Goal: Transaction & Acquisition: Purchase product/service

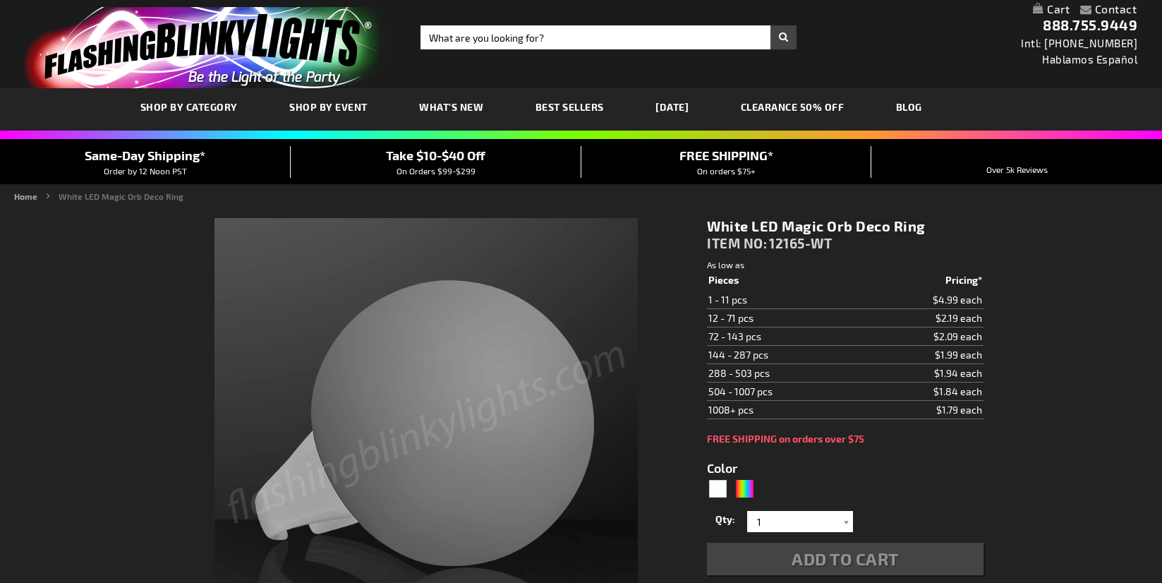
type input "5646"
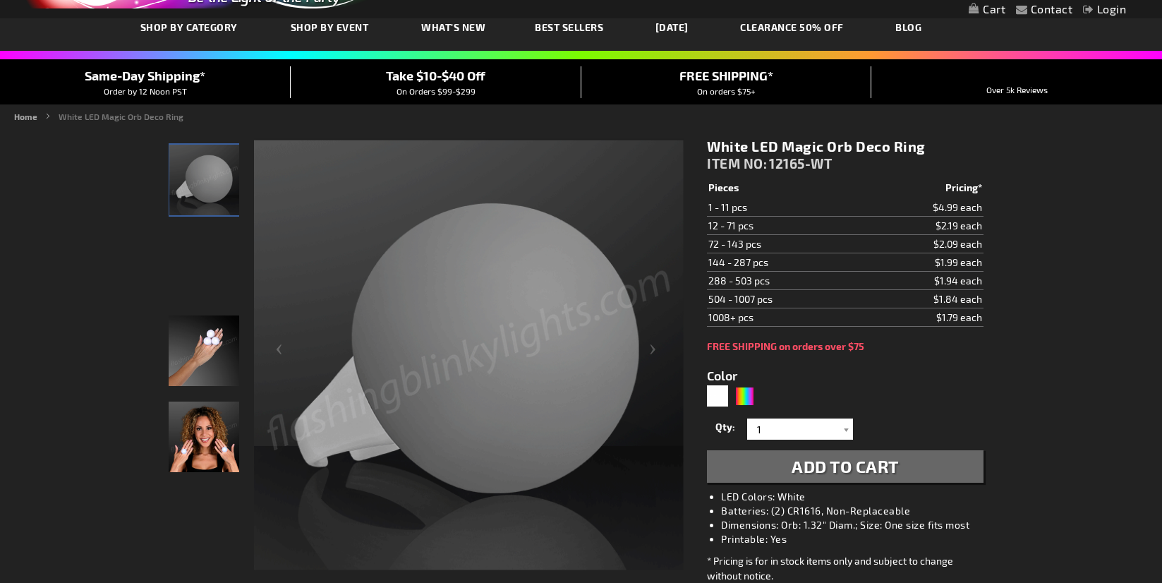
scroll to position [82, 0]
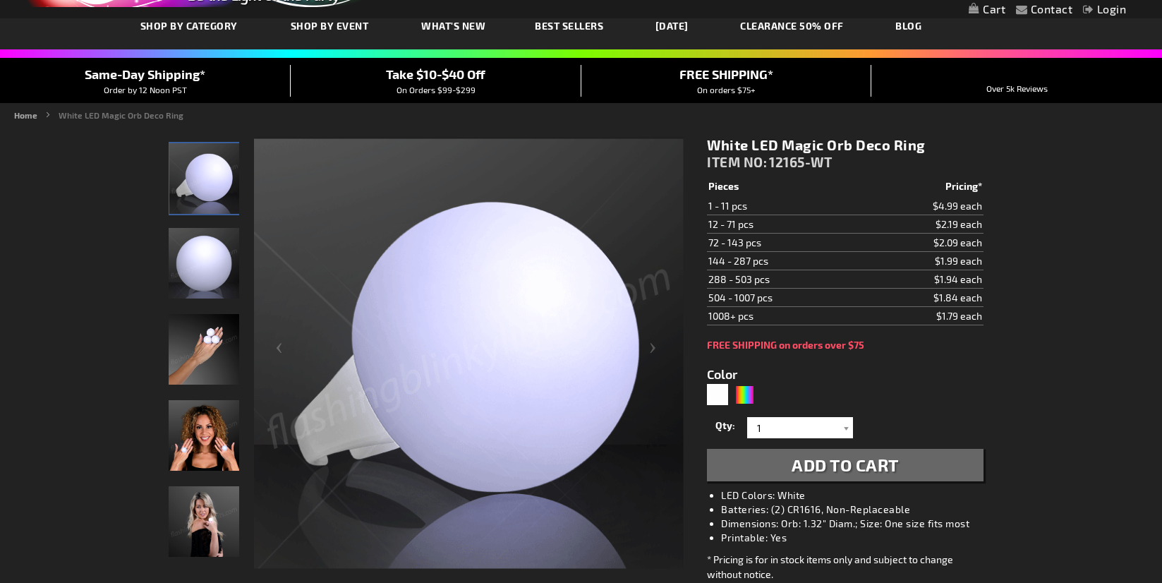
click at [195, 449] on img "Female displaying White LED Deco Ball Ring" at bounding box center [204, 435] width 71 height 71
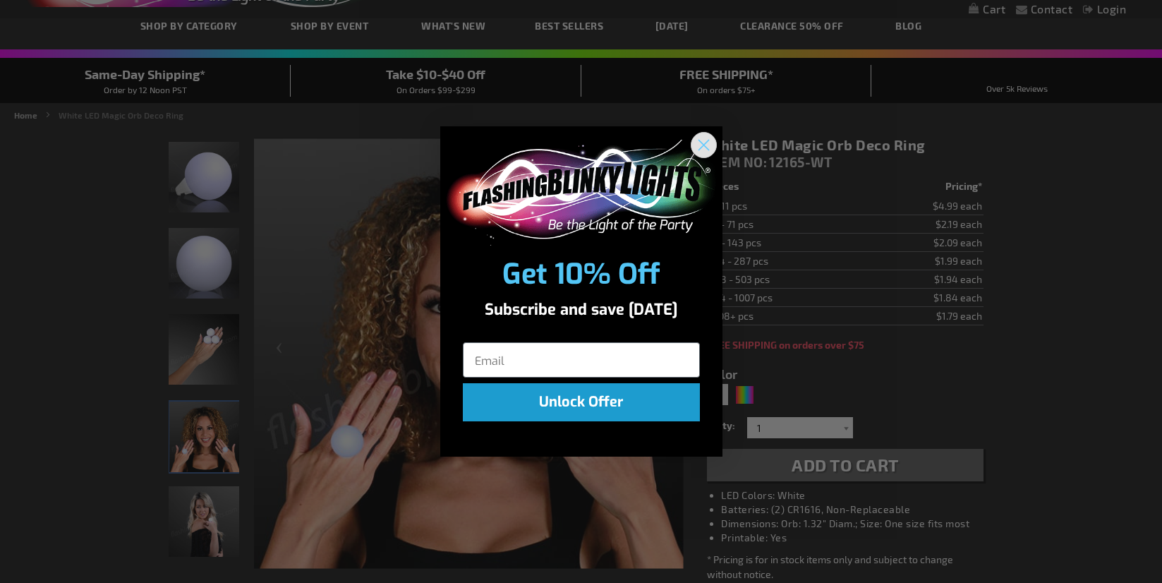
click at [710, 145] on circle "Close dialog" at bounding box center [702, 144] width 23 height 23
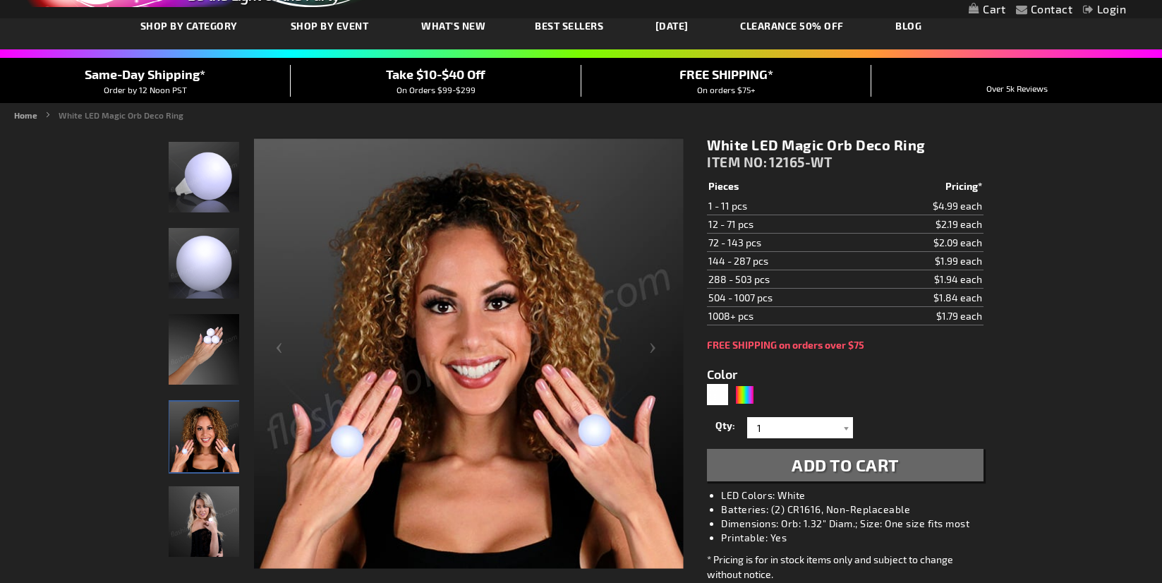
click at [207, 459] on img "Female displaying White LED Deco Ball Ring" at bounding box center [204, 436] width 71 height 71
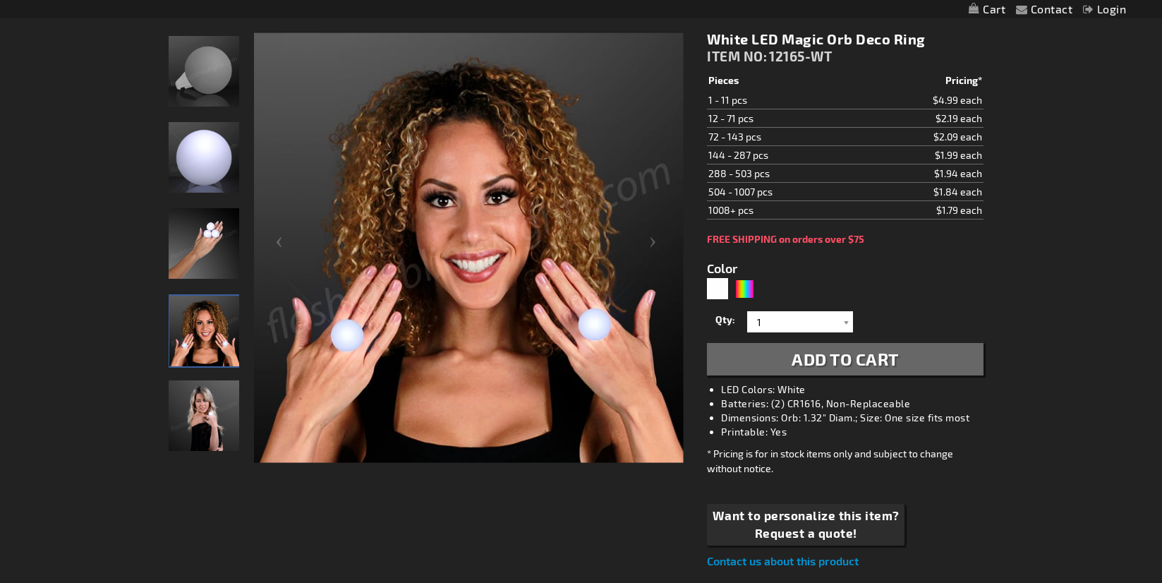
scroll to position [198, 0]
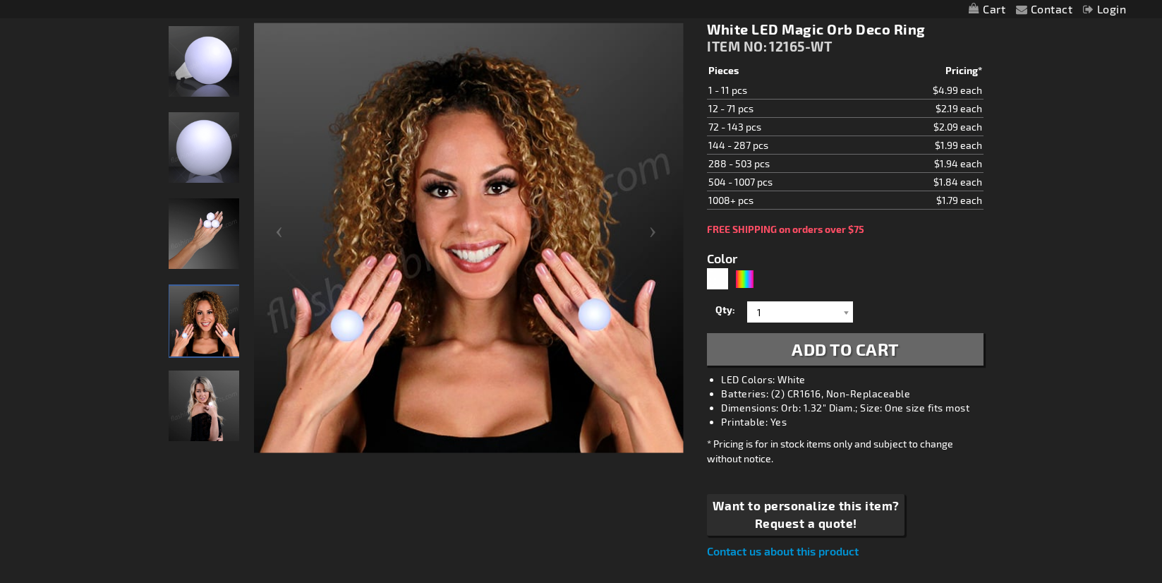
click at [212, 392] on img "Female displaying White LED Deco Ball Ring" at bounding box center [204, 405] width 71 height 71
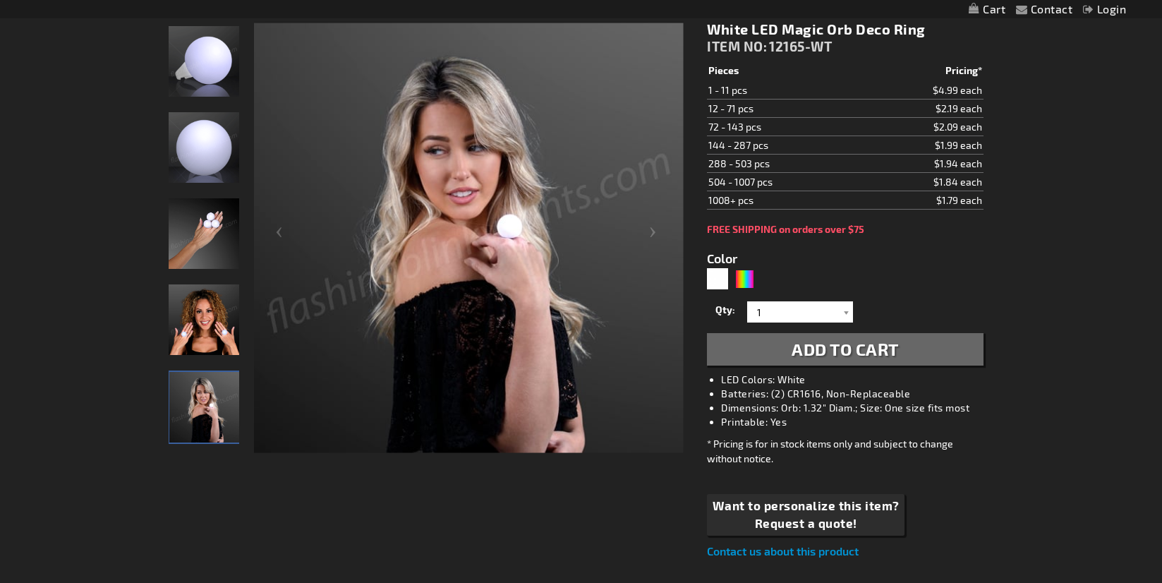
scroll to position [0, 0]
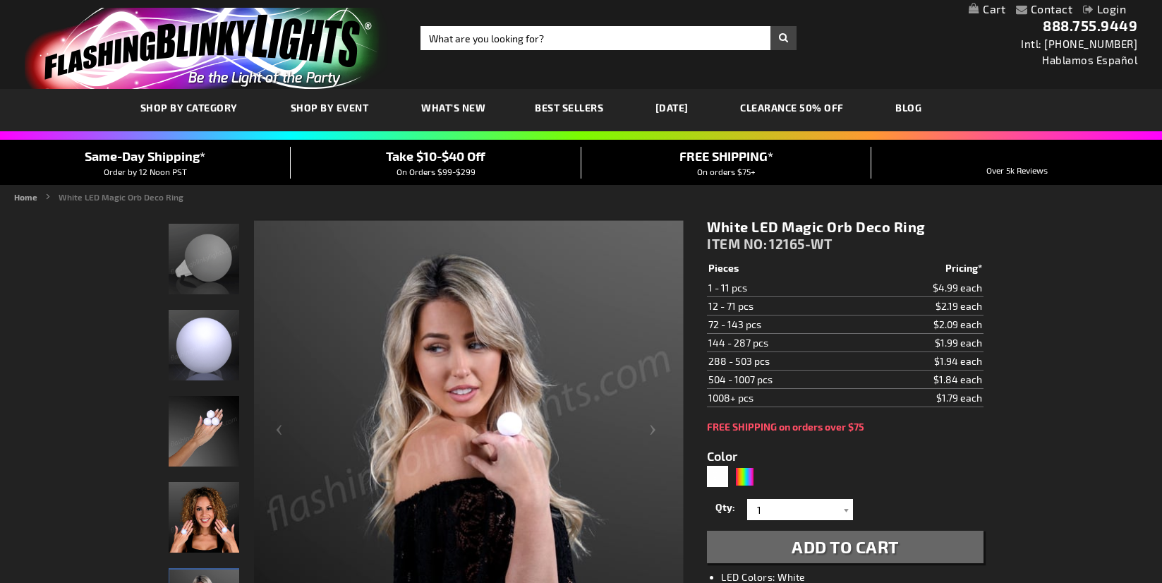
click at [214, 270] on img "White LED Deco Ball Ring" at bounding box center [204, 259] width 71 height 71
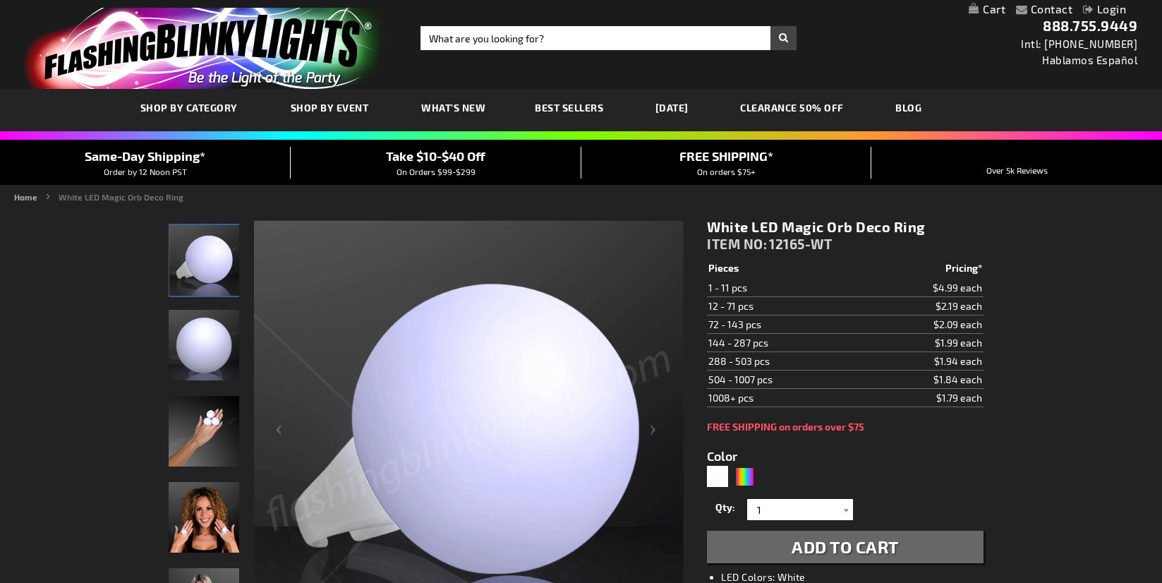
click at [212, 350] on img "White LED Deco Ball Ring" at bounding box center [204, 345] width 71 height 71
